Goal: Task Accomplishment & Management: Manage account settings

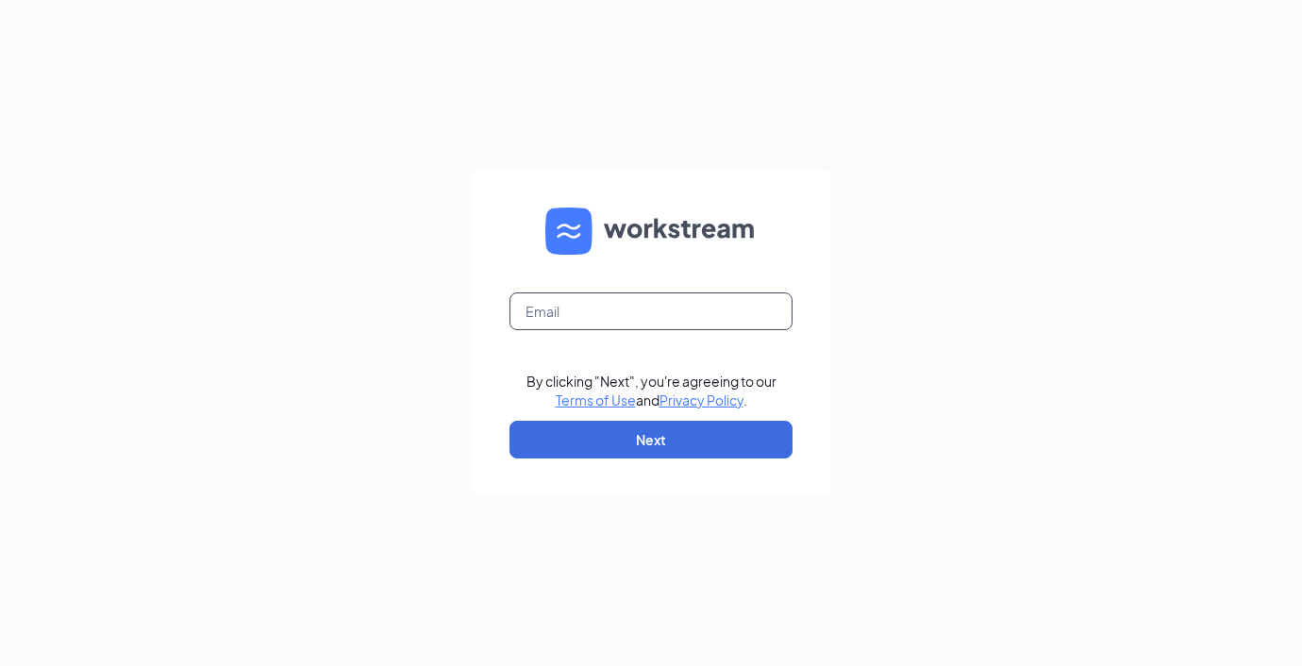
click at [542, 316] on input "text" at bounding box center [651, 312] width 283 height 38
type input "[EMAIL_ADDRESS][DOMAIN_NAME]"
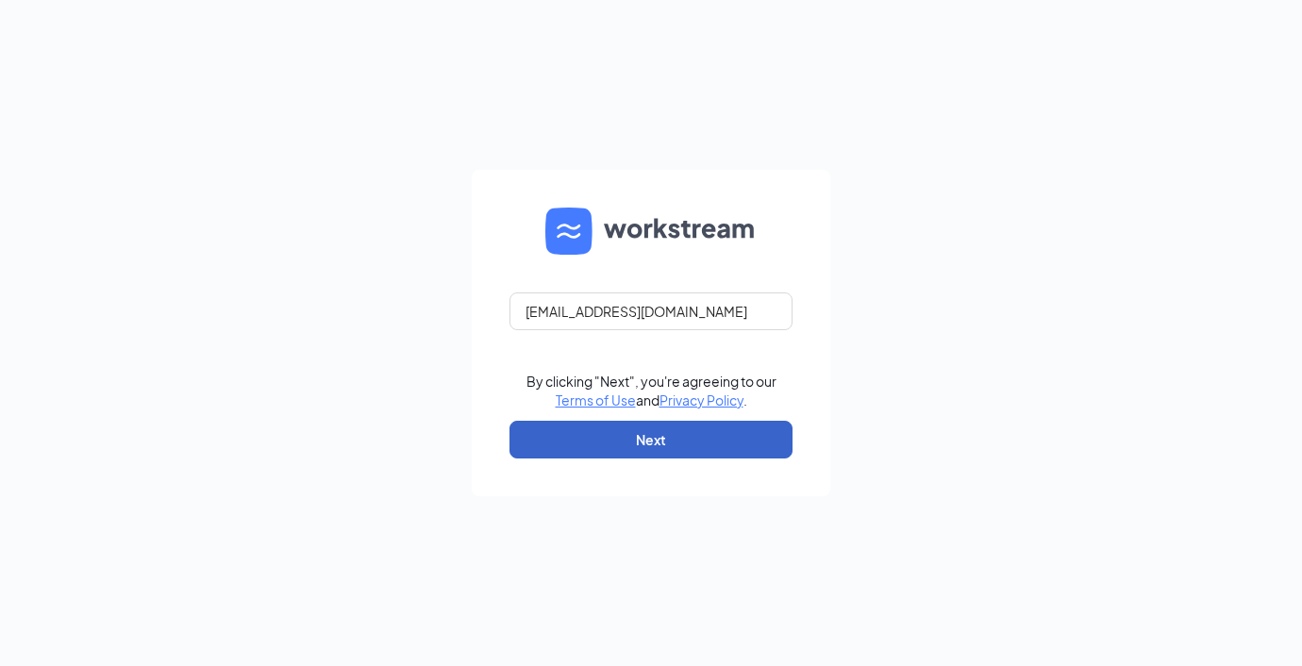
click at [620, 421] on button "Next" at bounding box center [651, 440] width 283 height 38
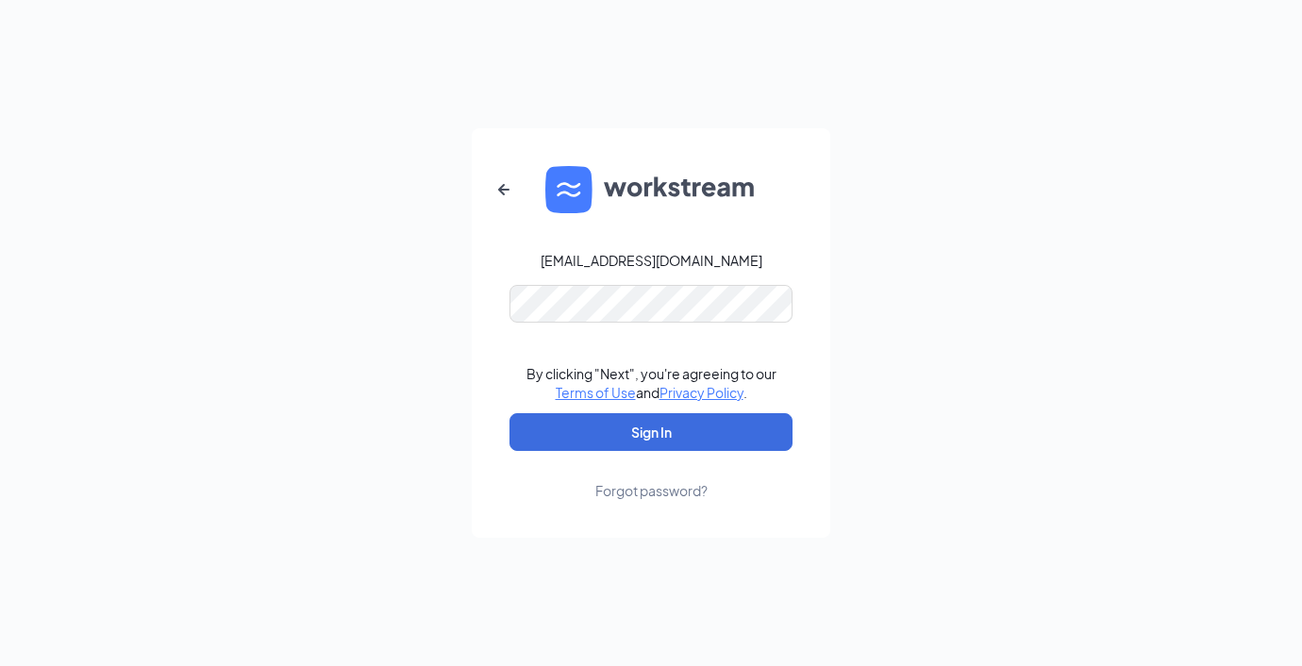
click at [583, 461] on form "[EMAIL_ADDRESS][DOMAIN_NAME] By clicking "Next", you're agreeing to our Terms o…" at bounding box center [651, 333] width 359 height 410
click at [583, 437] on button "Sign In" at bounding box center [651, 432] width 283 height 38
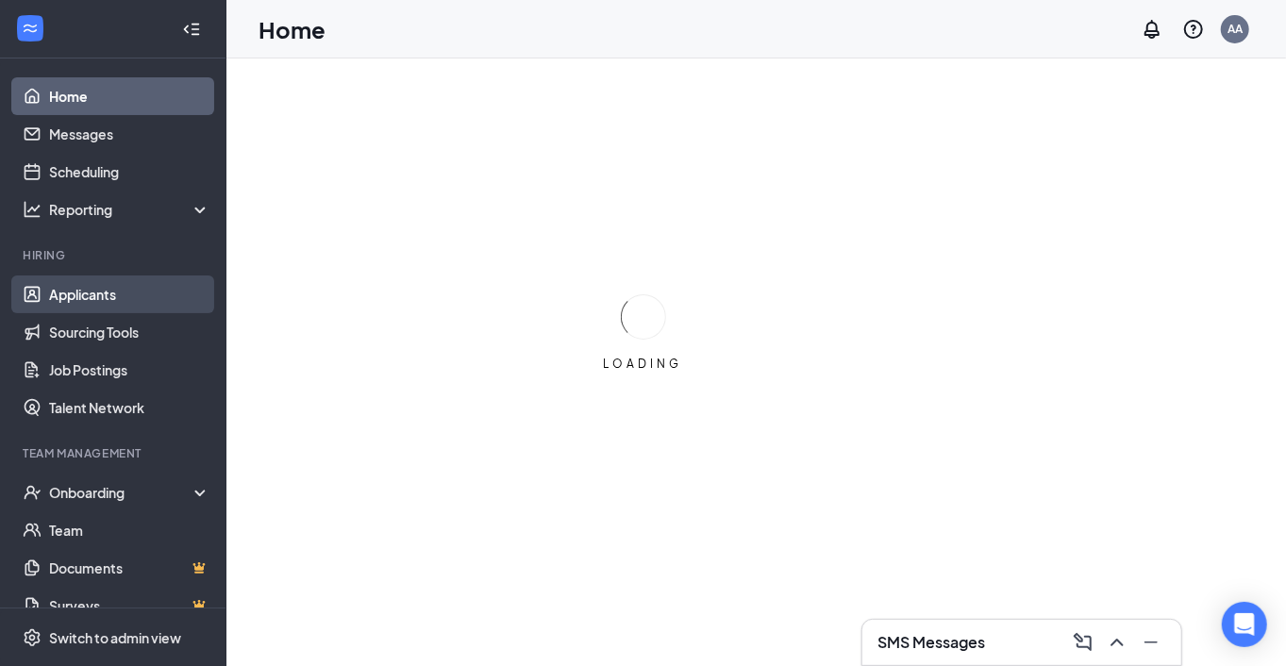
click at [67, 297] on link "Applicants" at bounding box center [129, 295] width 161 height 38
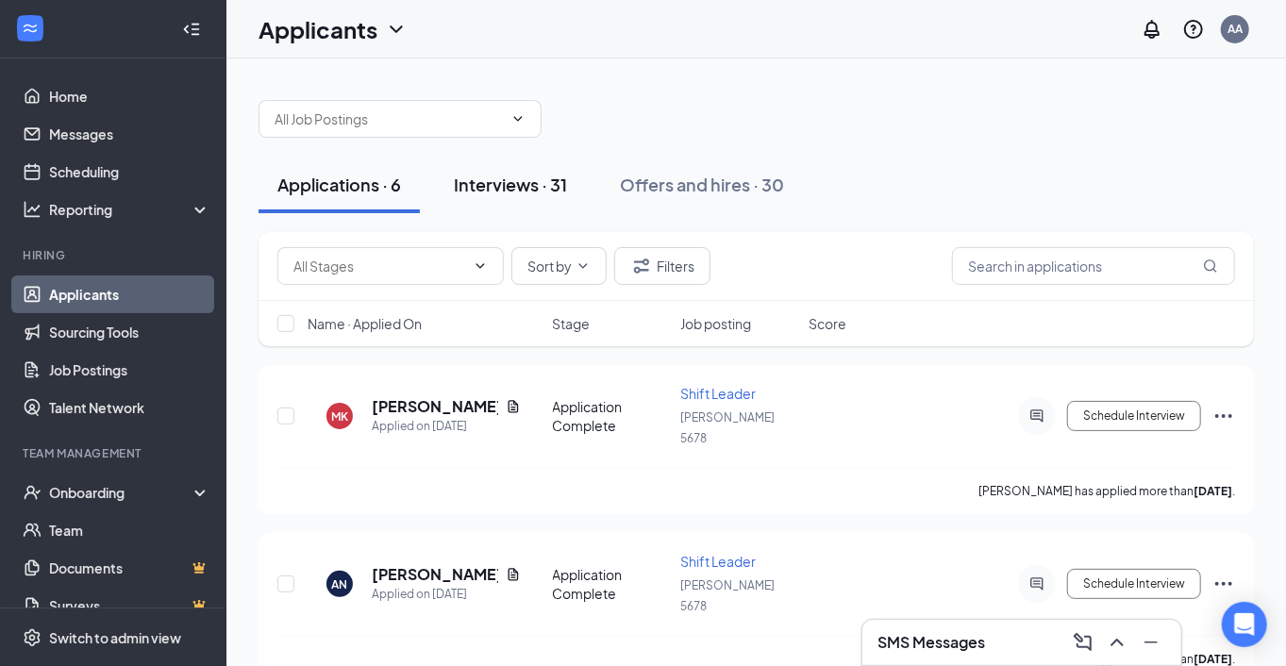
click at [497, 174] on div "Interviews · 31" at bounding box center [510, 185] width 113 height 24
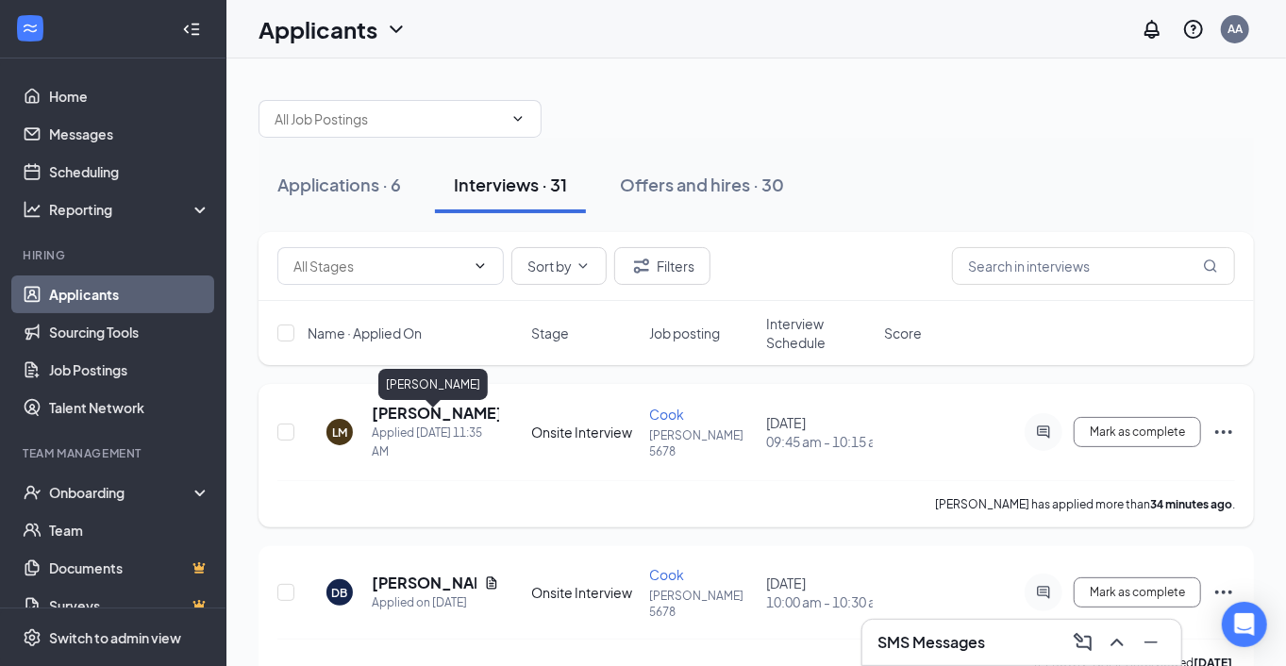
click at [438, 416] on h5 "Laquinta Minor" at bounding box center [435, 413] width 127 height 21
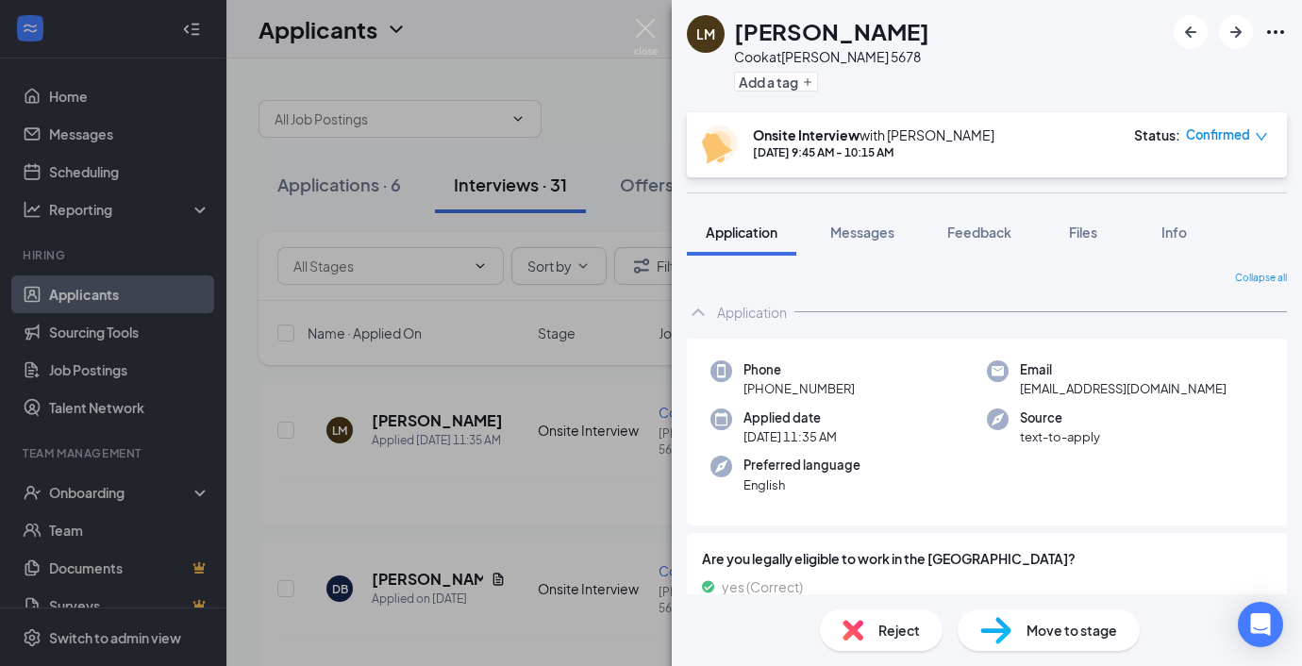
click at [1099, 634] on span "Move to stage" at bounding box center [1072, 630] width 91 height 21
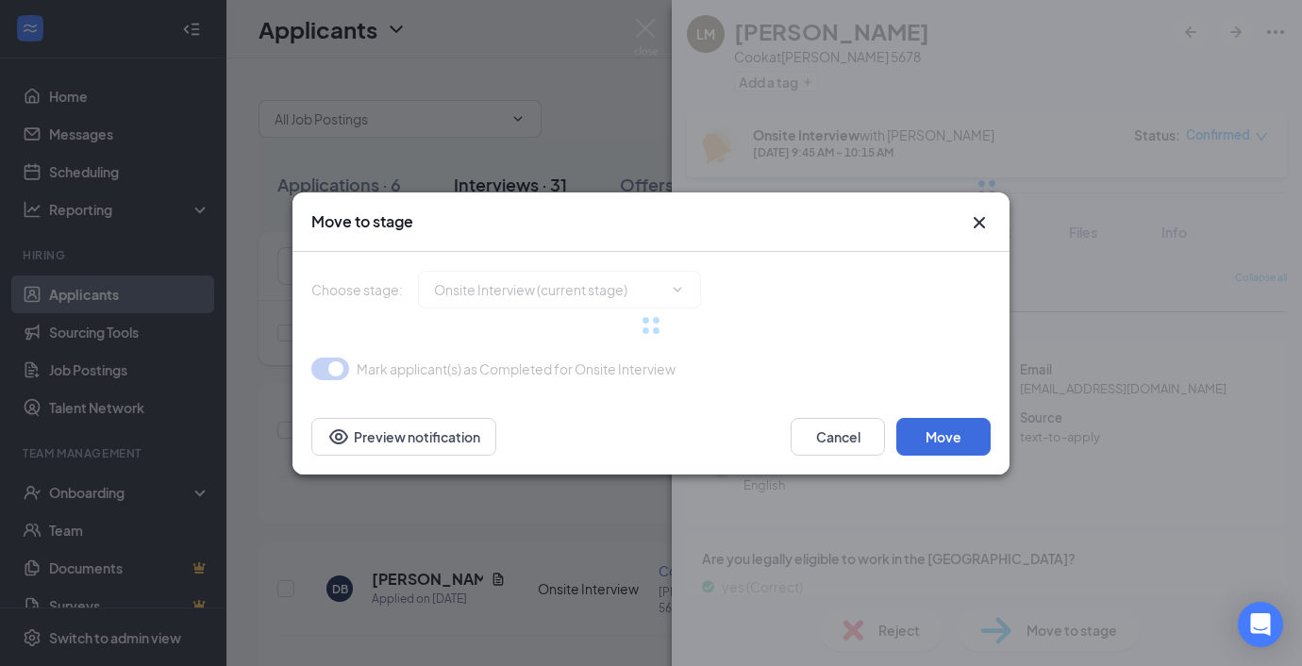
type input "Hiring Complete (final stage)"
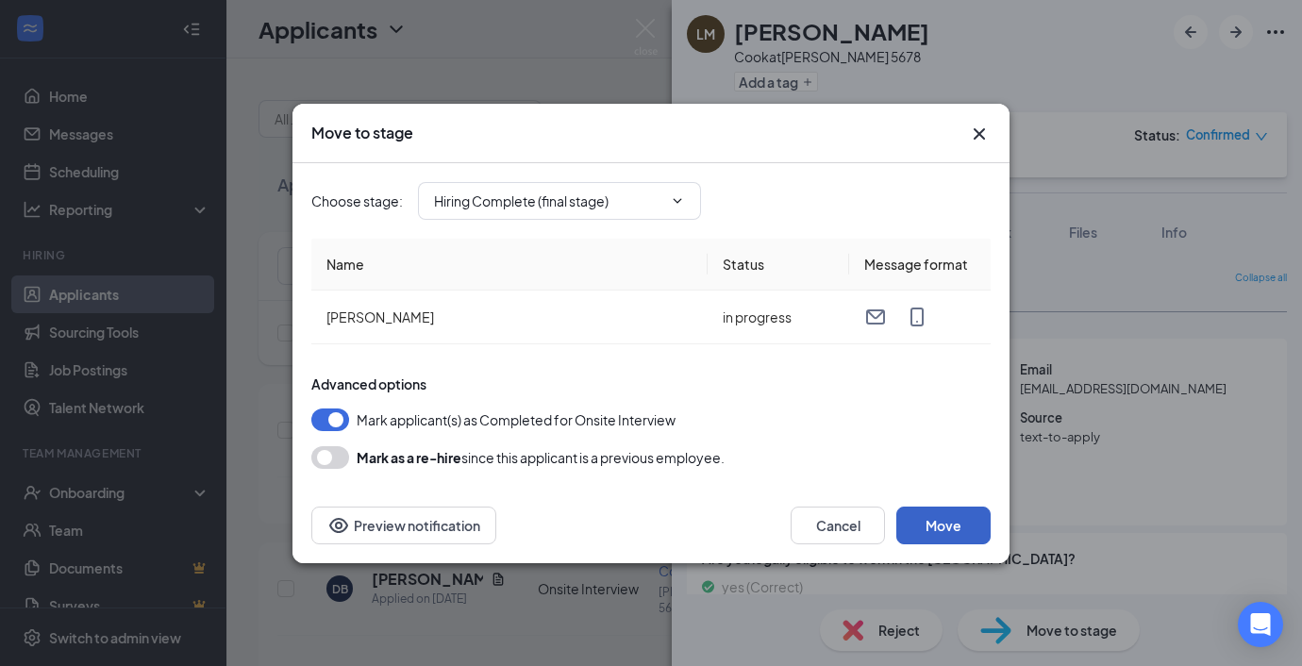
click at [937, 529] on button "Move" at bounding box center [944, 526] width 94 height 38
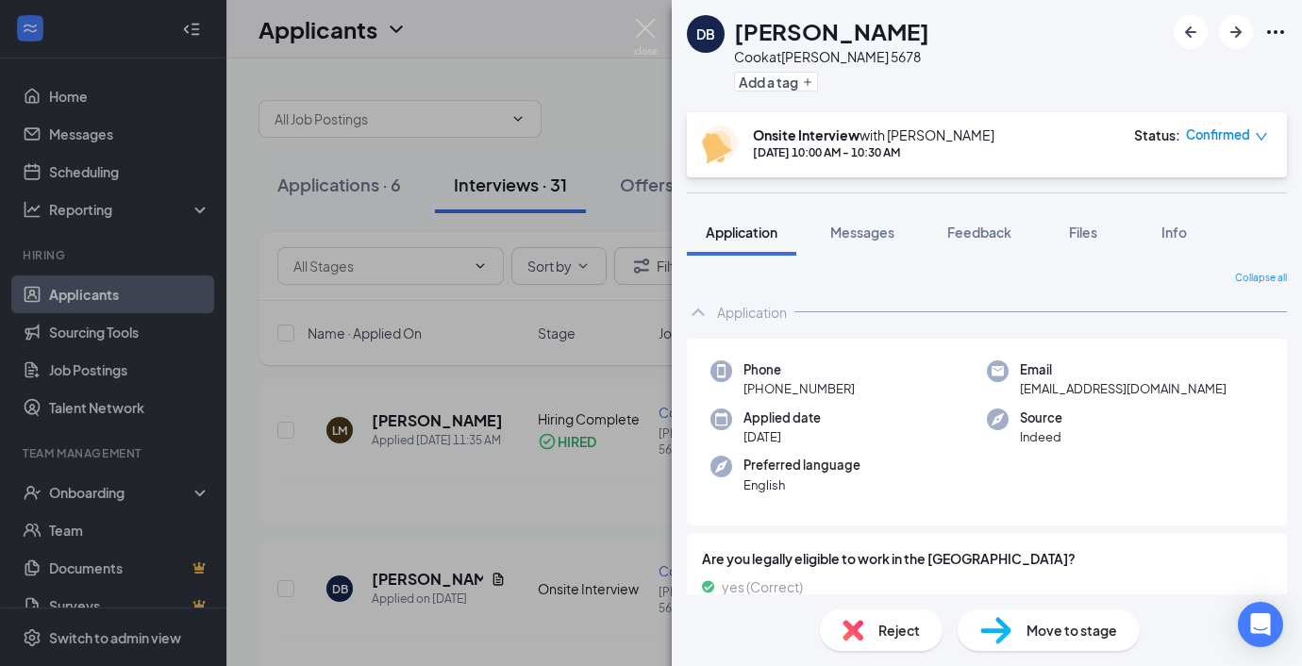
click at [113, 485] on div "DB Dexter Bullard Cook at Hardee's 5678 Add a tag Onsite Interview with ALICIA …" at bounding box center [651, 333] width 1302 height 666
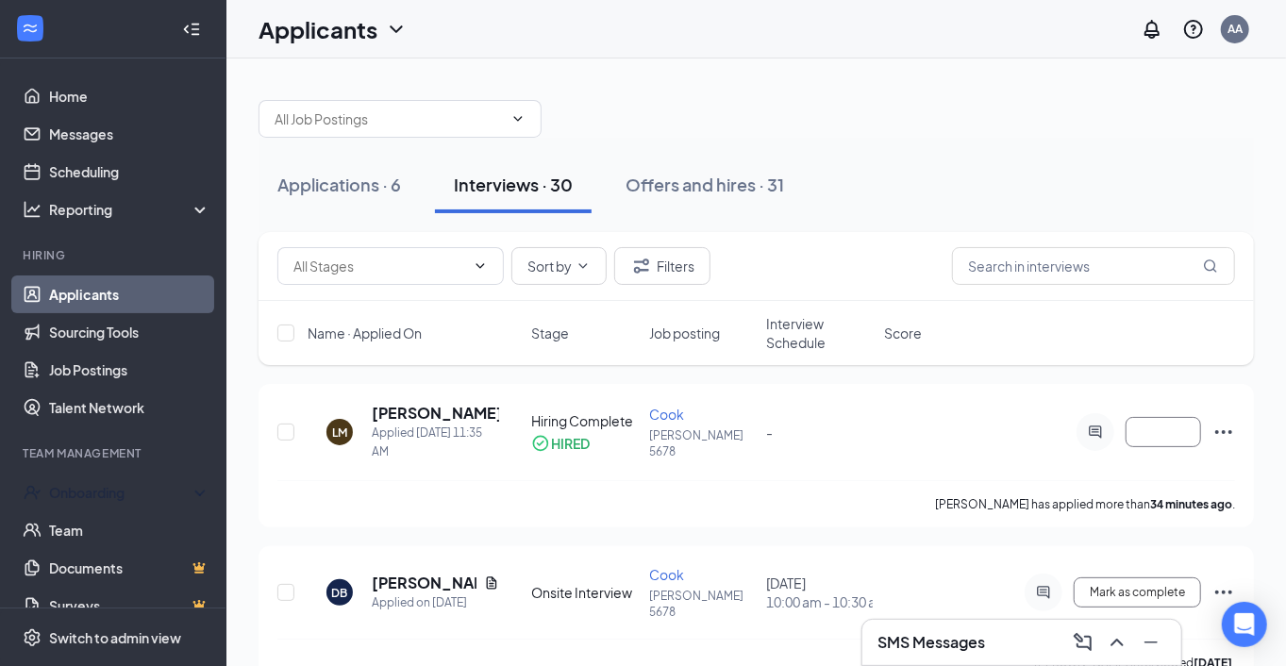
click at [113, 485] on div "Onboarding" at bounding box center [121, 492] width 145 height 19
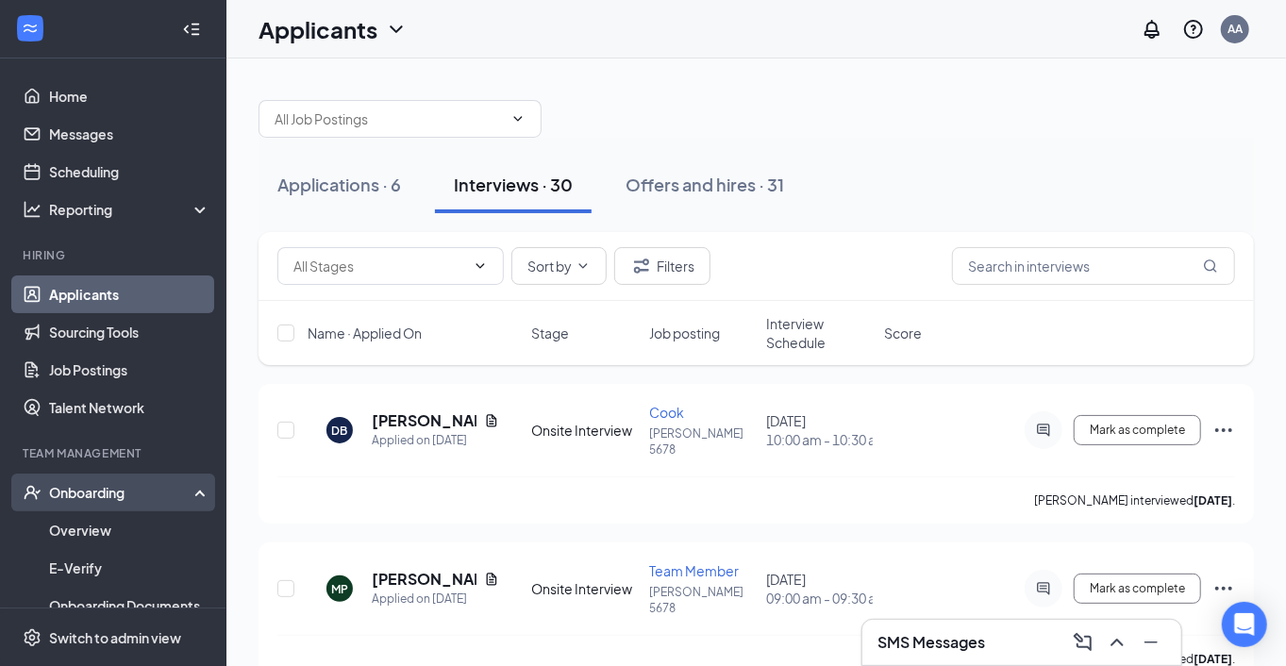
click at [99, 492] on div "Onboarding" at bounding box center [121, 492] width 145 height 19
click at [85, 496] on div "Onboarding" at bounding box center [121, 492] width 145 height 19
click at [78, 529] on link "Overview" at bounding box center [129, 531] width 161 height 38
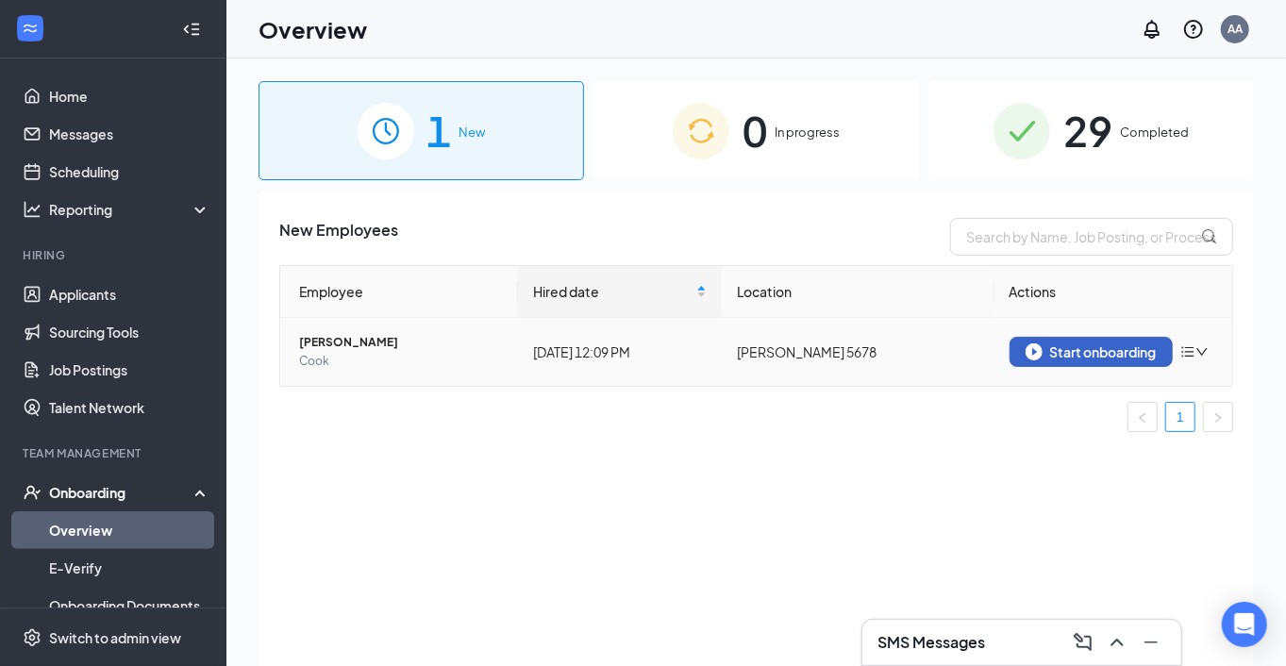
click at [1100, 344] on div "Start onboarding" at bounding box center [1091, 352] width 131 height 17
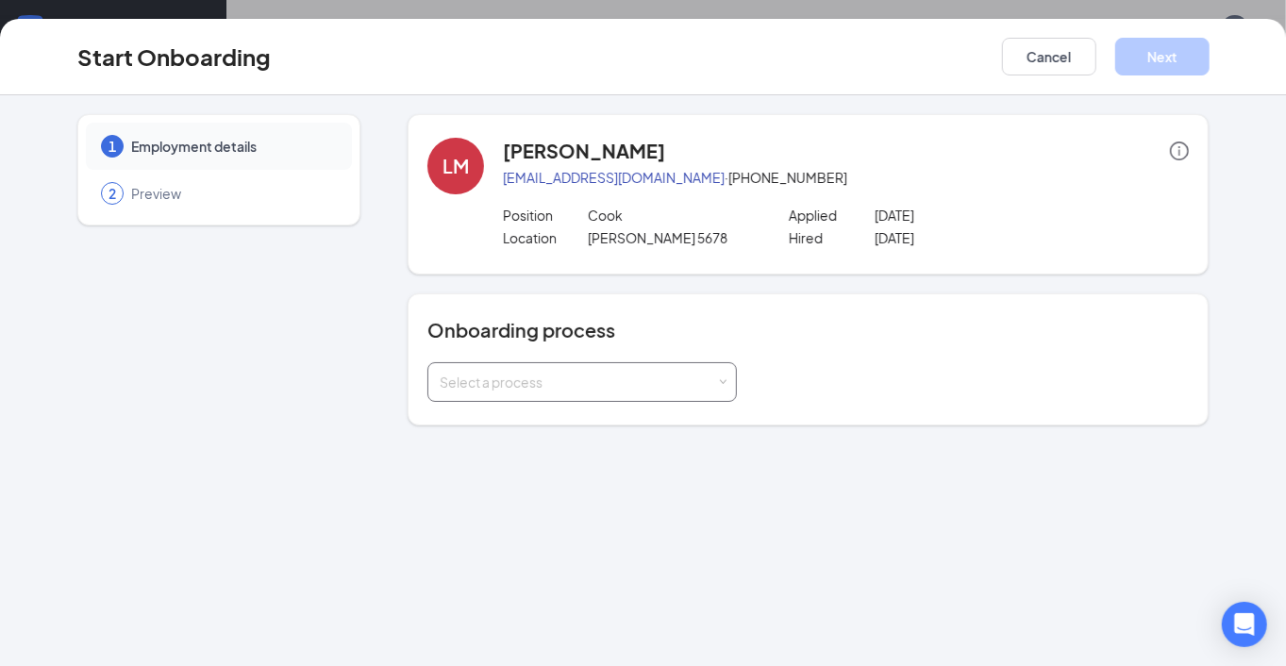
click at [633, 369] on div "Select a process" at bounding box center [582, 382] width 285 height 38
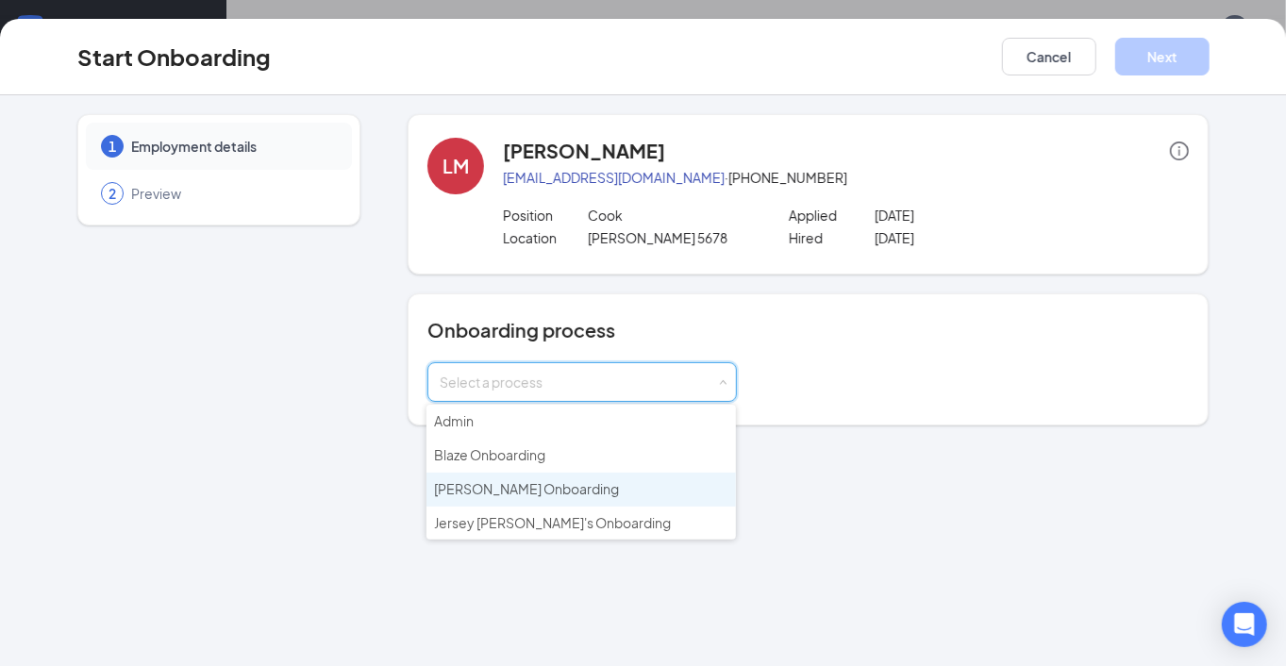
click at [542, 482] on span "Hardee's Onboarding" at bounding box center [526, 488] width 185 height 17
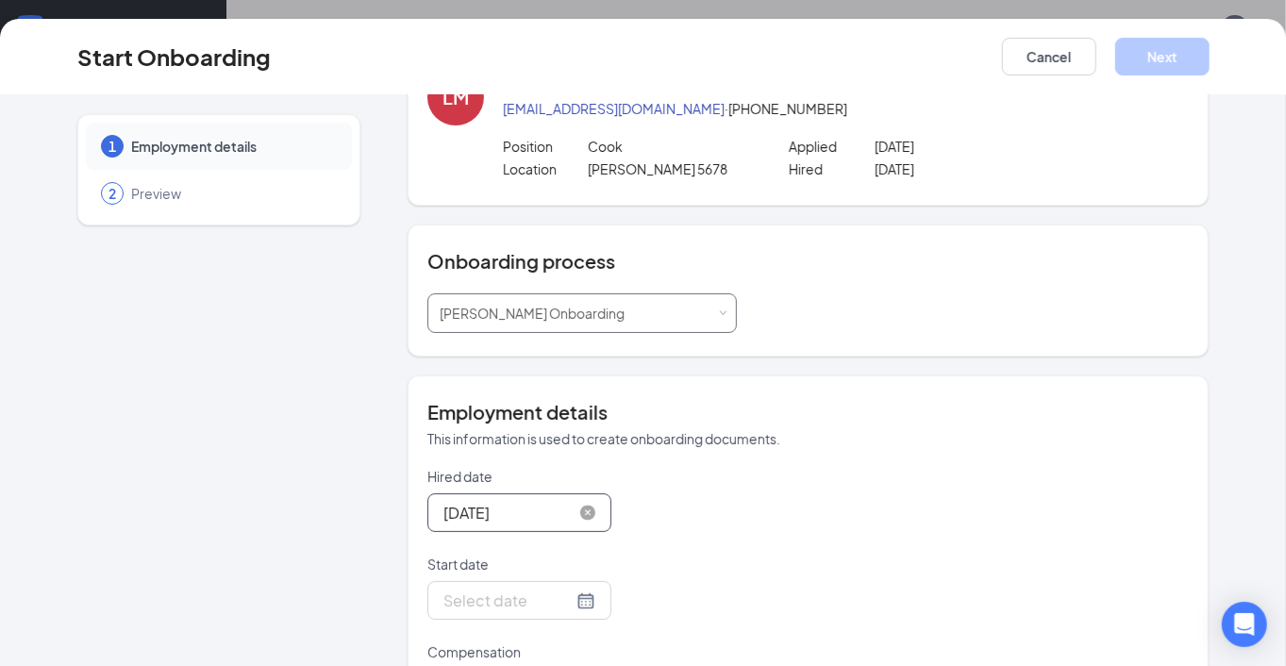
scroll to position [210, 0]
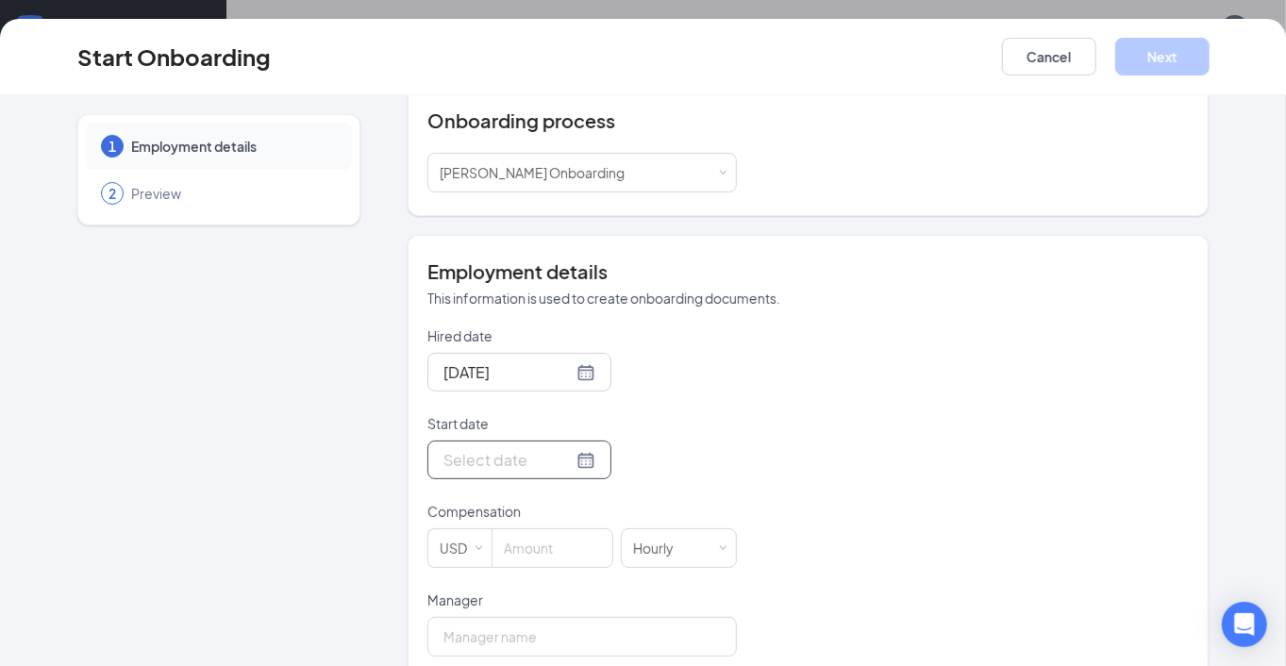
click at [549, 458] on div at bounding box center [520, 460] width 152 height 24
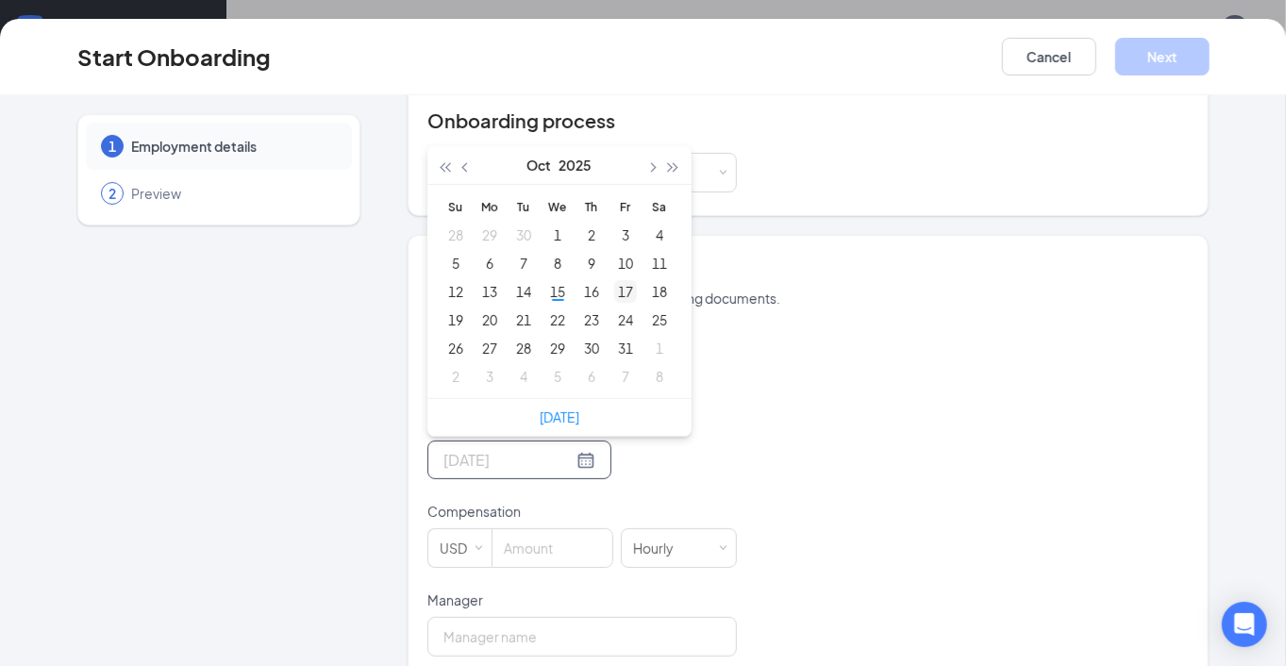
type input "Oct 17, 2025"
click at [614, 299] on div "17" at bounding box center [625, 291] width 23 height 23
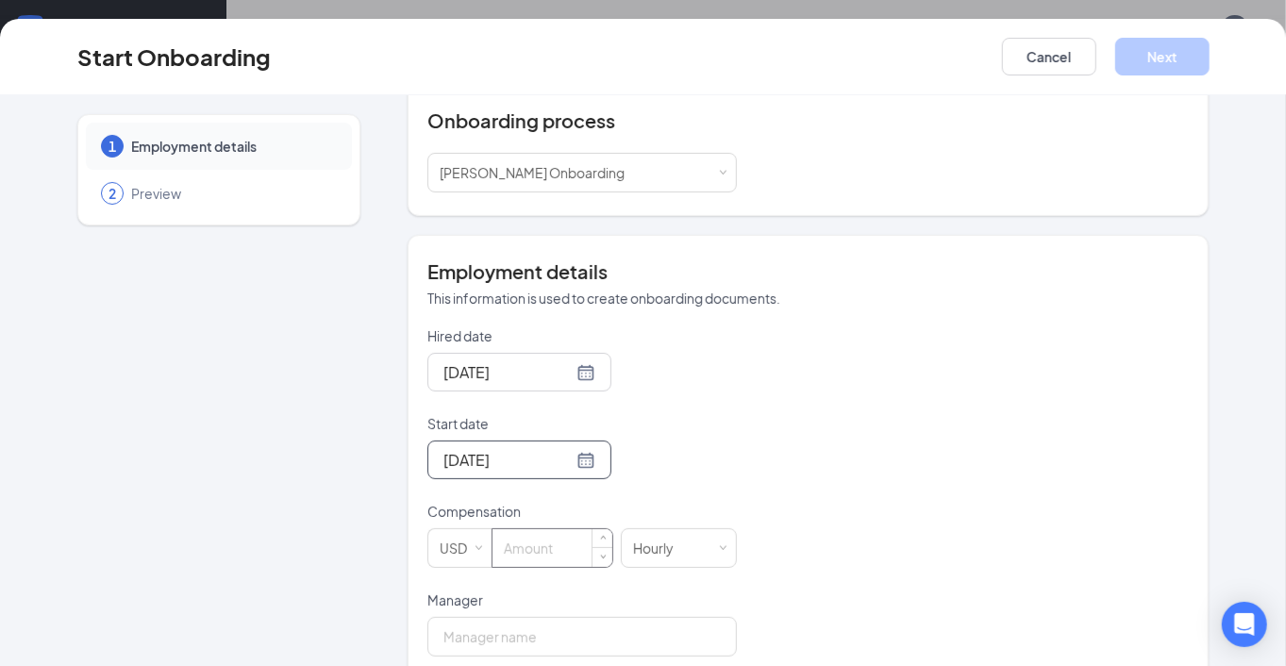
click at [513, 567] on input at bounding box center [553, 548] width 120 height 38
type input "11.5"
click at [485, 639] on input "Manager" at bounding box center [583, 637] width 310 height 40
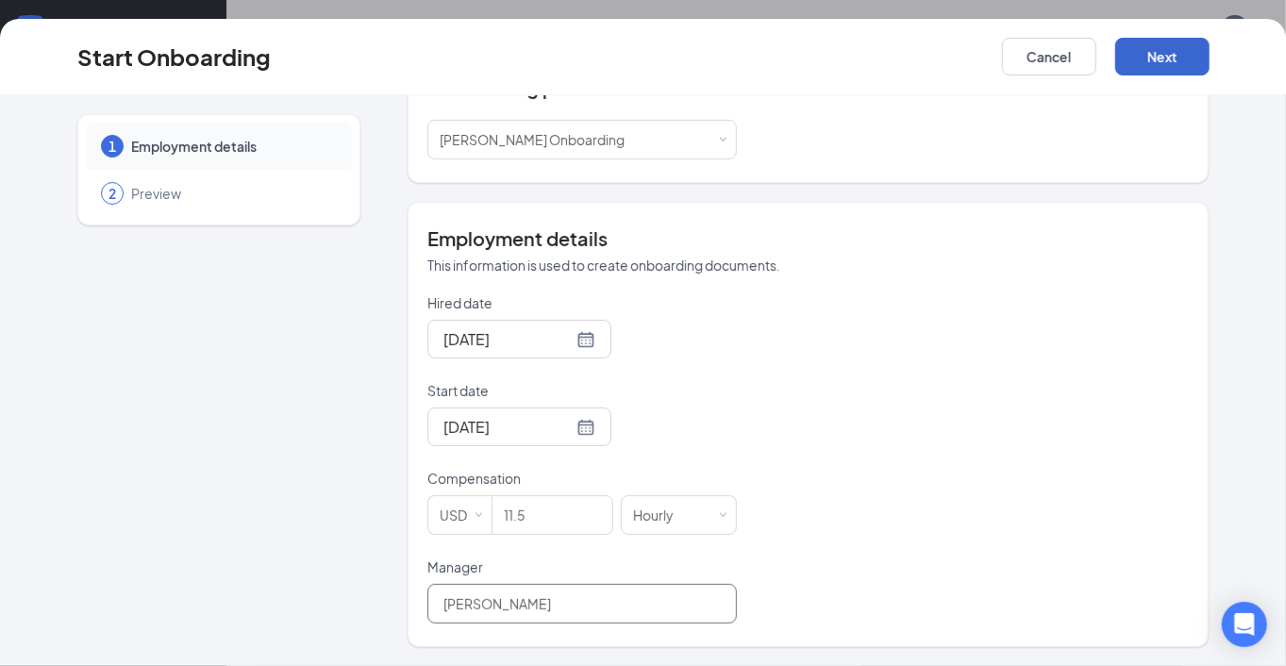
type input "Alicia Adams"
click at [1146, 49] on button "Next" at bounding box center [1163, 57] width 94 height 38
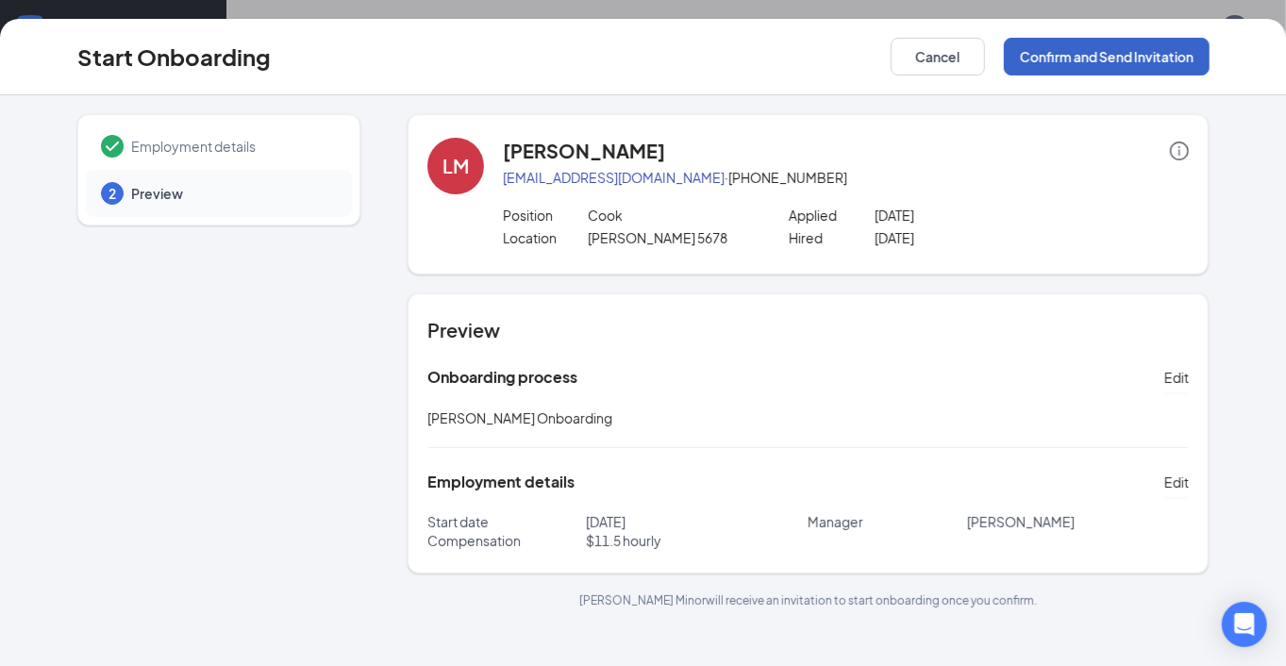
click at [1123, 55] on button "Confirm and Send Invitation" at bounding box center [1107, 57] width 206 height 38
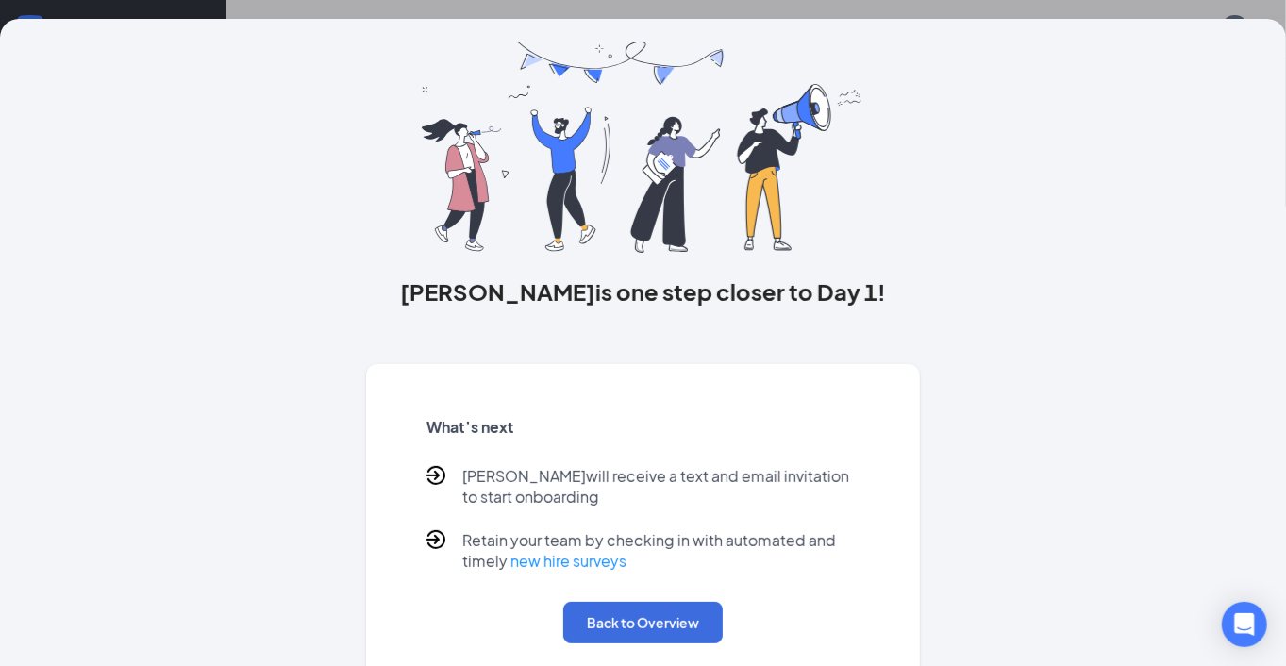
scroll to position [82, 0]
